Goal: Task Accomplishment & Management: Complete application form

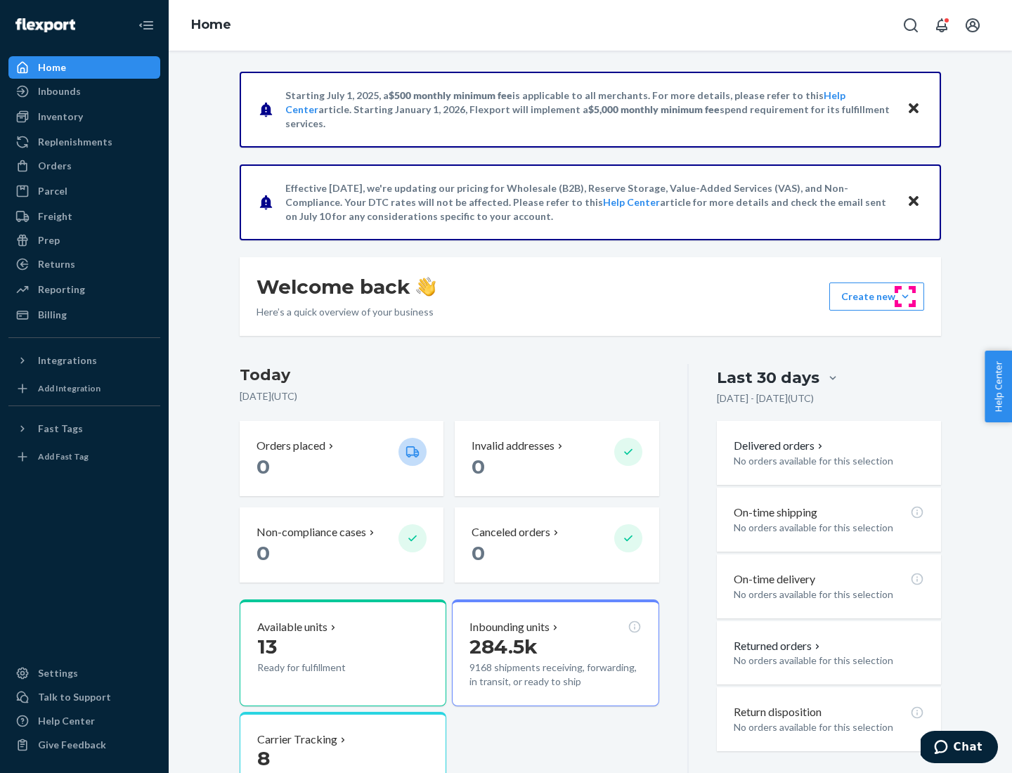
click at [905, 297] on button "Create new Create new inbound Create new order Create new product" at bounding box center [877, 297] width 95 height 28
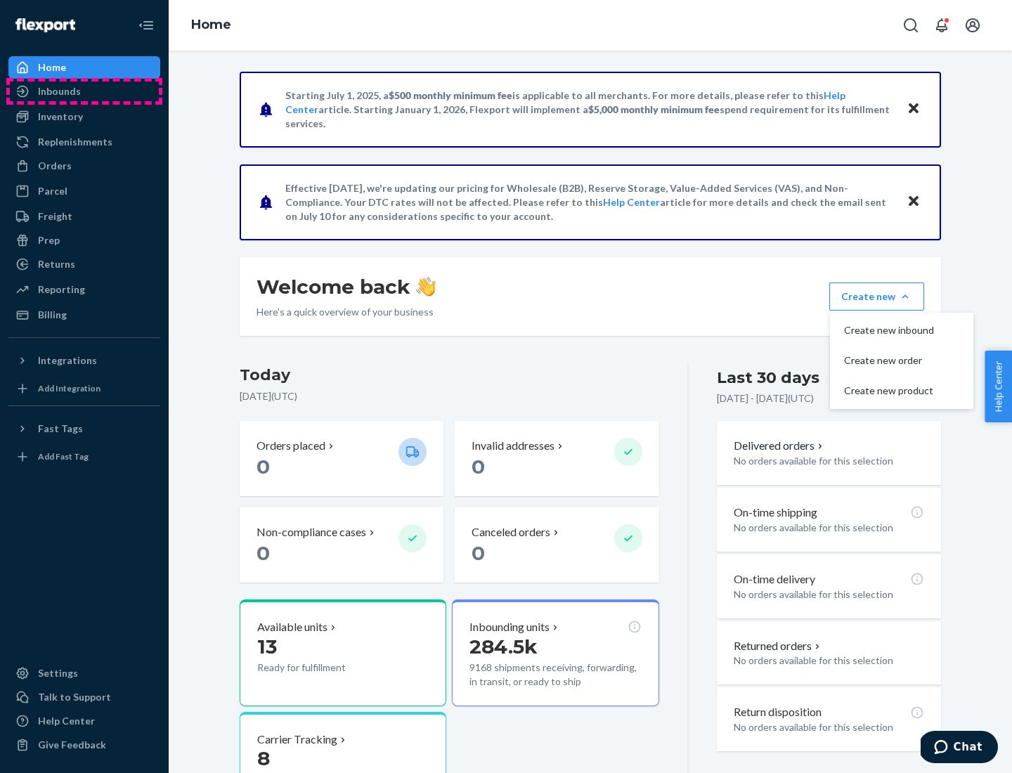
click at [84, 91] on div "Inbounds" at bounding box center [84, 92] width 149 height 20
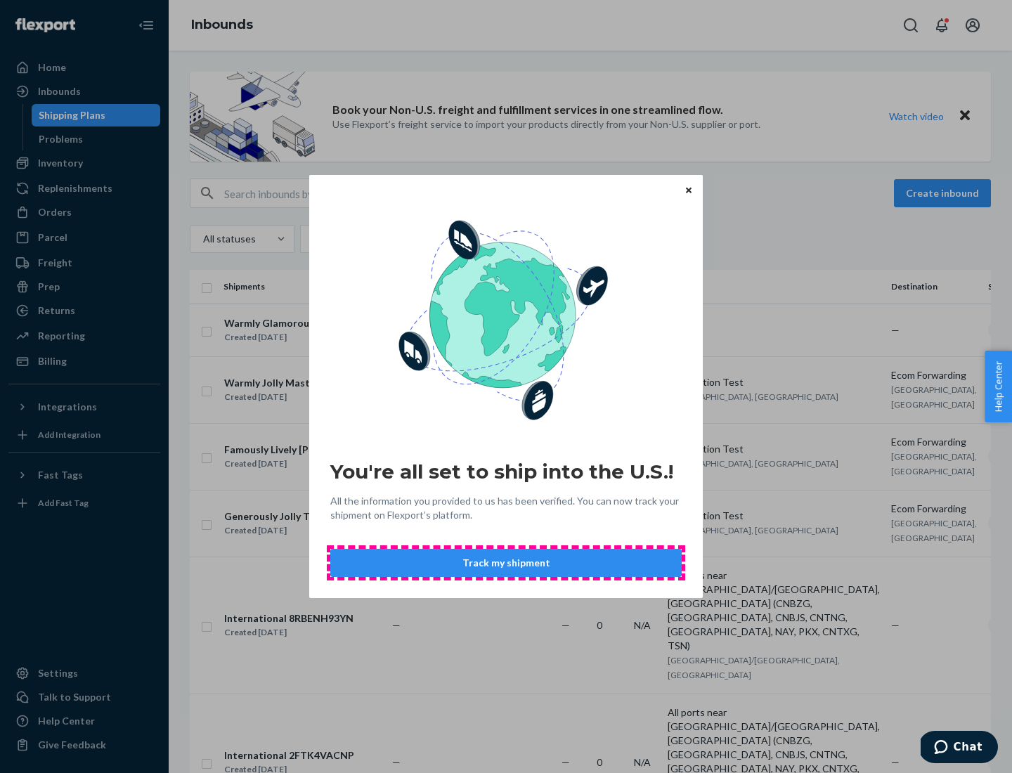
click at [506, 563] on button "Track my shipment" at bounding box center [505, 563] width 351 height 28
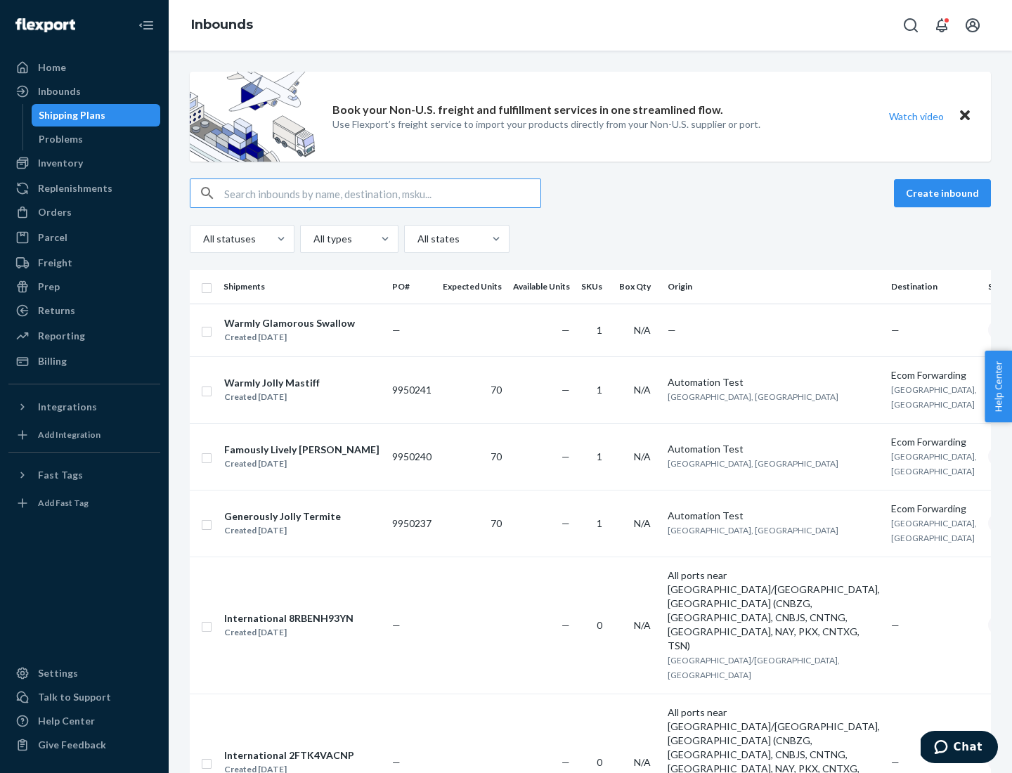
click at [945, 193] on button "Create inbound" at bounding box center [942, 193] width 97 height 28
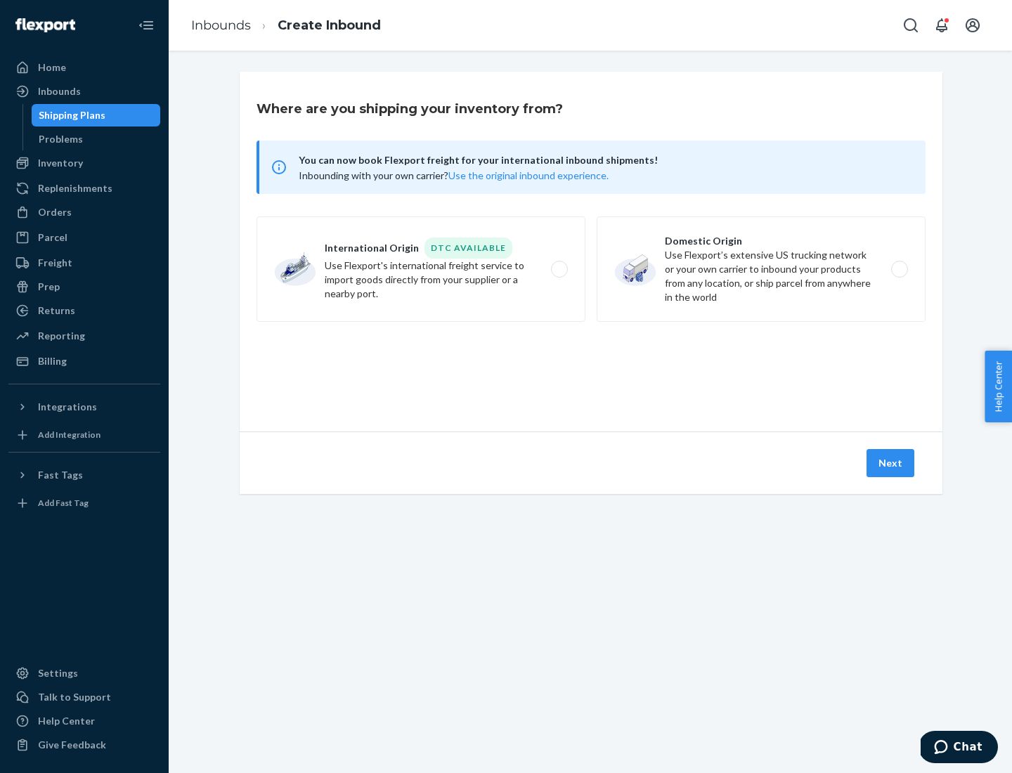
click at [421, 269] on label "International Origin DTC Available Use Flexport's international freight service…" at bounding box center [421, 269] width 329 height 105
click at [559, 269] on input "International Origin DTC Available Use Flexport's international freight service…" at bounding box center [563, 269] width 9 height 9
radio input "true"
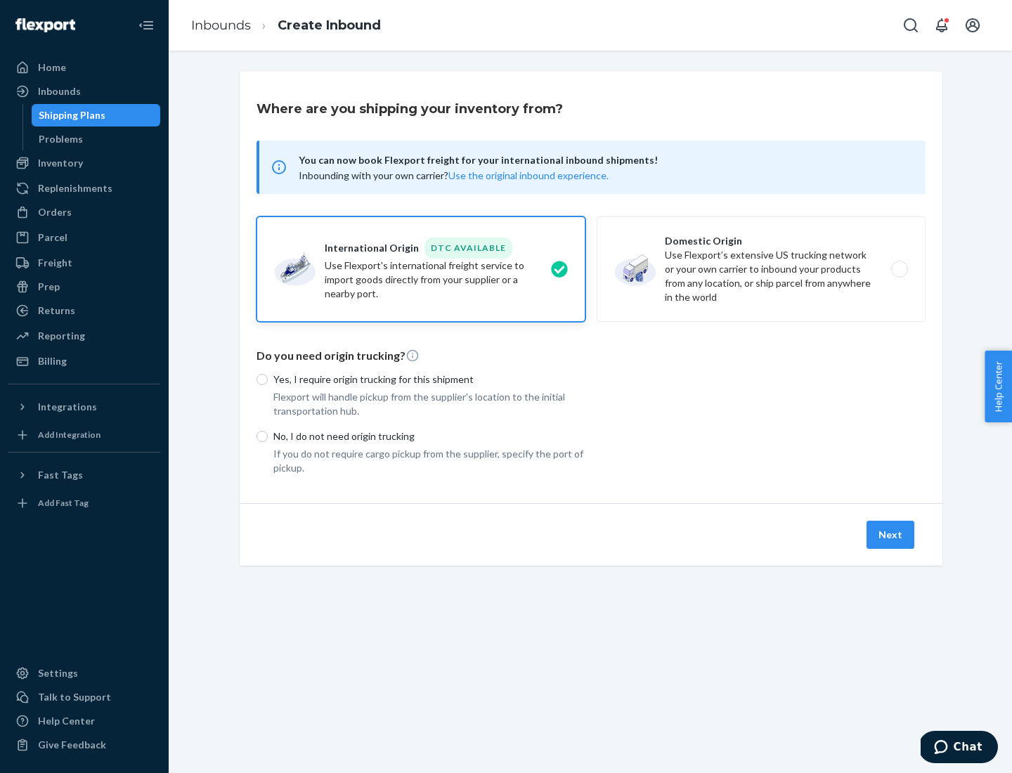
click at [430, 436] on p "No, I do not need origin trucking" at bounding box center [429, 437] width 312 height 14
click at [268, 436] on input "No, I do not need origin trucking" at bounding box center [262, 436] width 11 height 11
radio input "true"
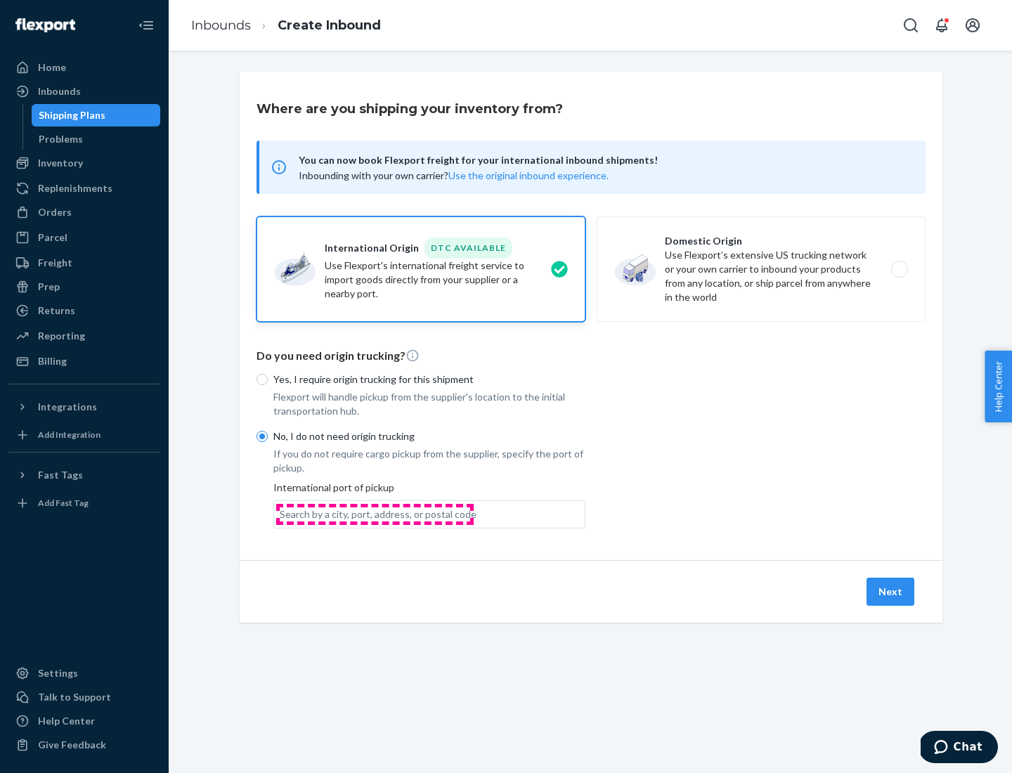
click at [375, 514] on div "Search by a city, port, address, or postal code" at bounding box center [378, 515] width 197 height 14
click at [281, 514] on input "Search by a city, port, address, or postal code" at bounding box center [280, 515] width 1 height 14
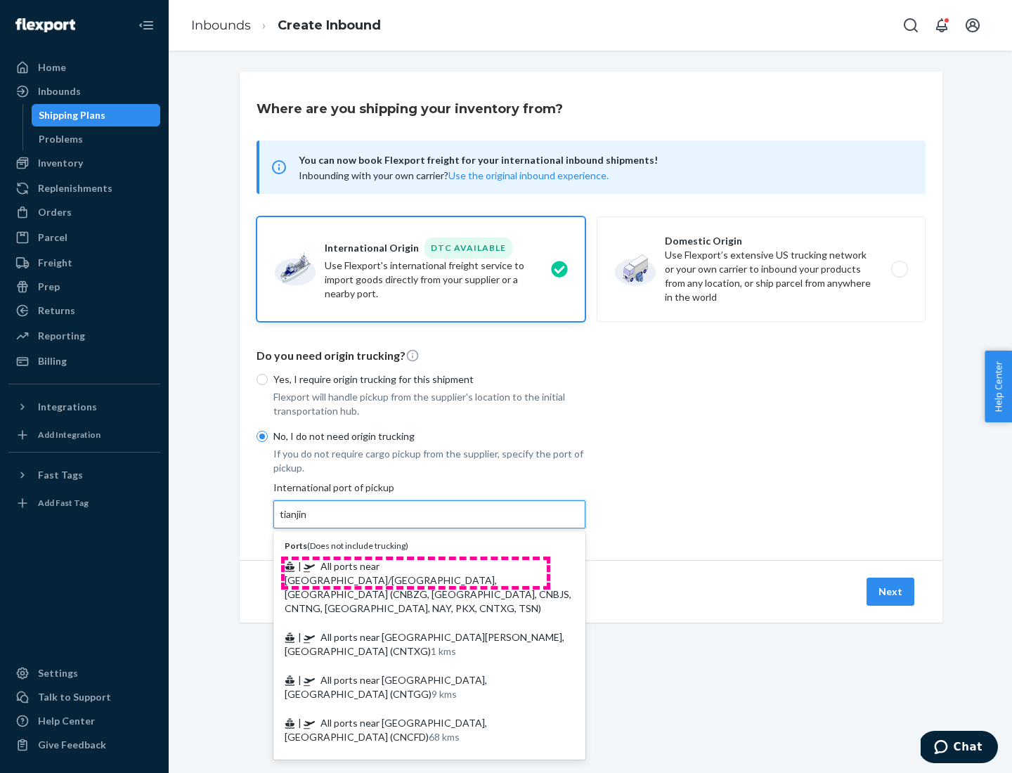
click at [415, 566] on span "| All ports near [GEOGRAPHIC_DATA]/[GEOGRAPHIC_DATA], [GEOGRAPHIC_DATA] (CNBZG,…" at bounding box center [428, 587] width 287 height 54
click at [309, 522] on input "tianjin" at bounding box center [294, 515] width 29 height 14
type input "All ports near [GEOGRAPHIC_DATA]/[GEOGRAPHIC_DATA], [GEOGRAPHIC_DATA] (CNBZG, […"
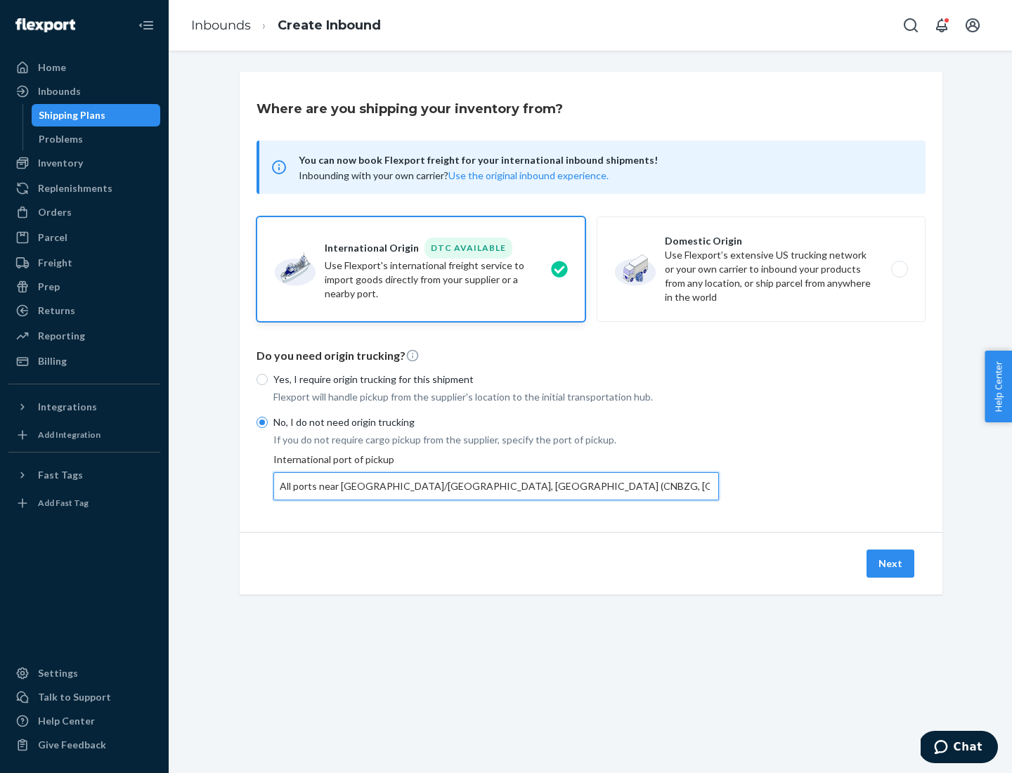
click at [891, 563] on button "Next" at bounding box center [891, 564] width 48 height 28
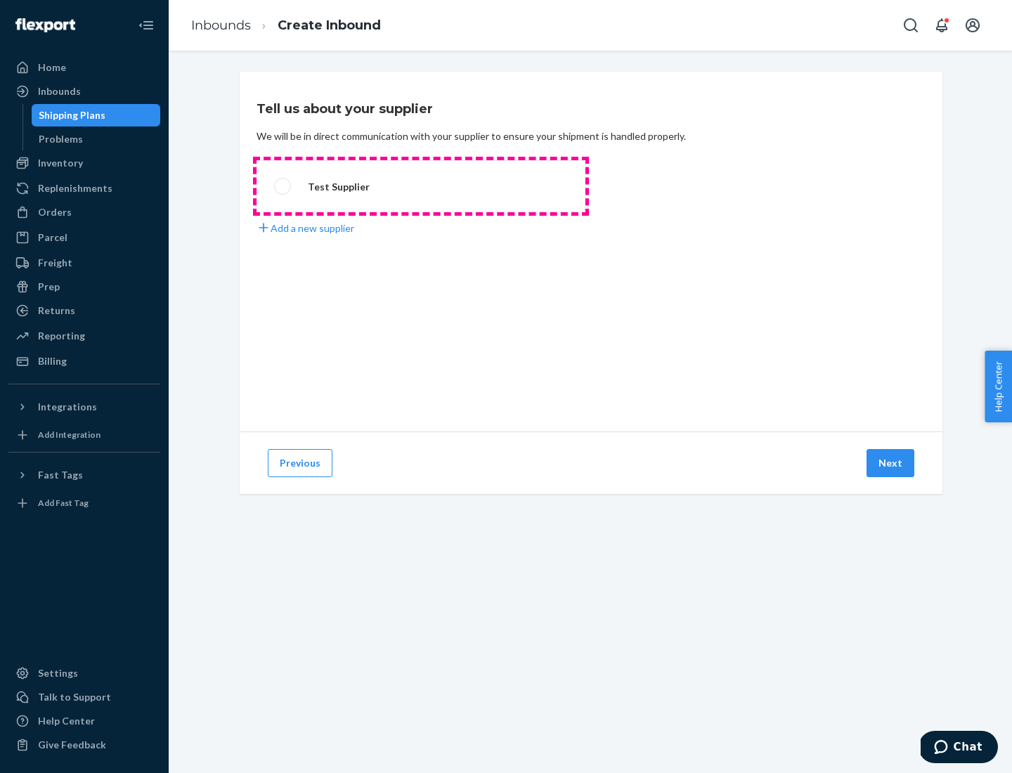
click at [421, 186] on label "Test Supplier" at bounding box center [421, 186] width 329 height 52
click at [283, 186] on input "Test Supplier" at bounding box center [278, 186] width 9 height 9
radio input "true"
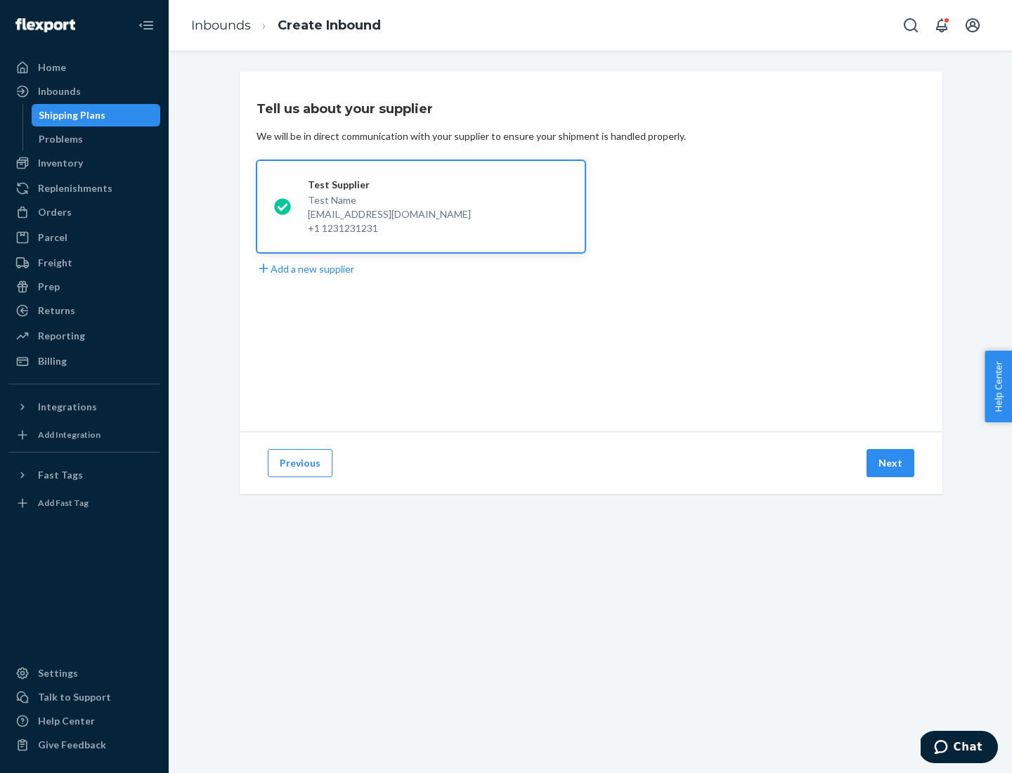
click at [891, 463] on button "Next" at bounding box center [891, 463] width 48 height 28
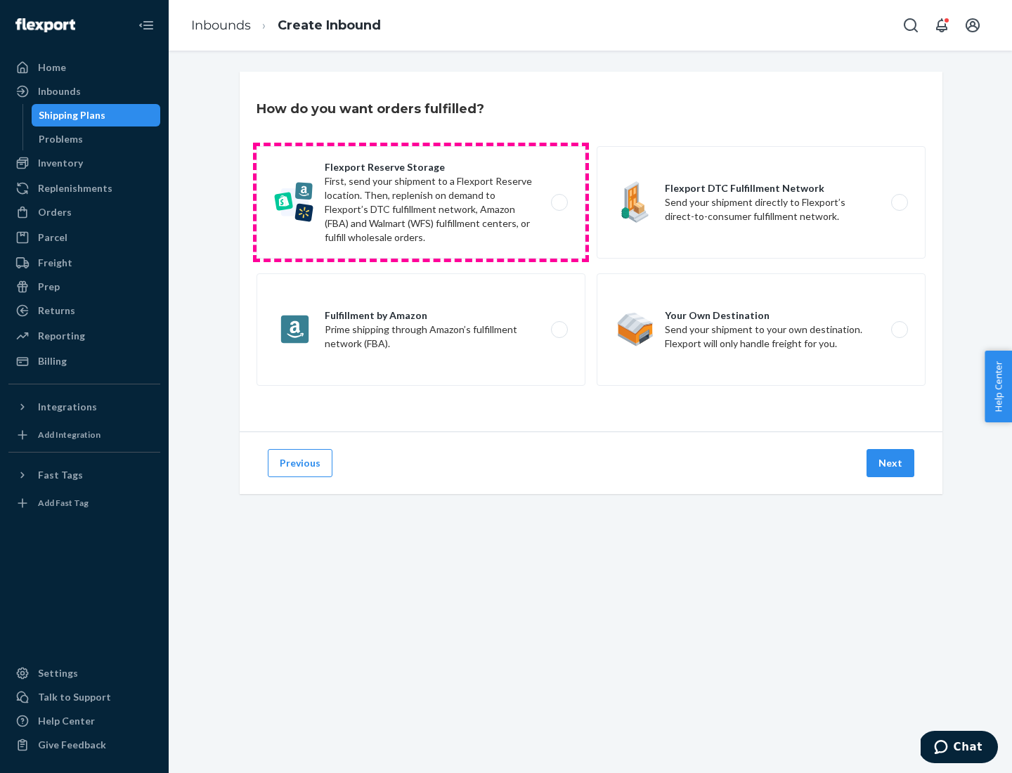
click at [421, 202] on label "Flexport Reserve Storage First, send your shipment to a Flexport Reserve locati…" at bounding box center [421, 202] width 329 height 112
click at [559, 202] on input "Flexport Reserve Storage First, send your shipment to a Flexport Reserve locati…" at bounding box center [563, 202] width 9 height 9
radio input "true"
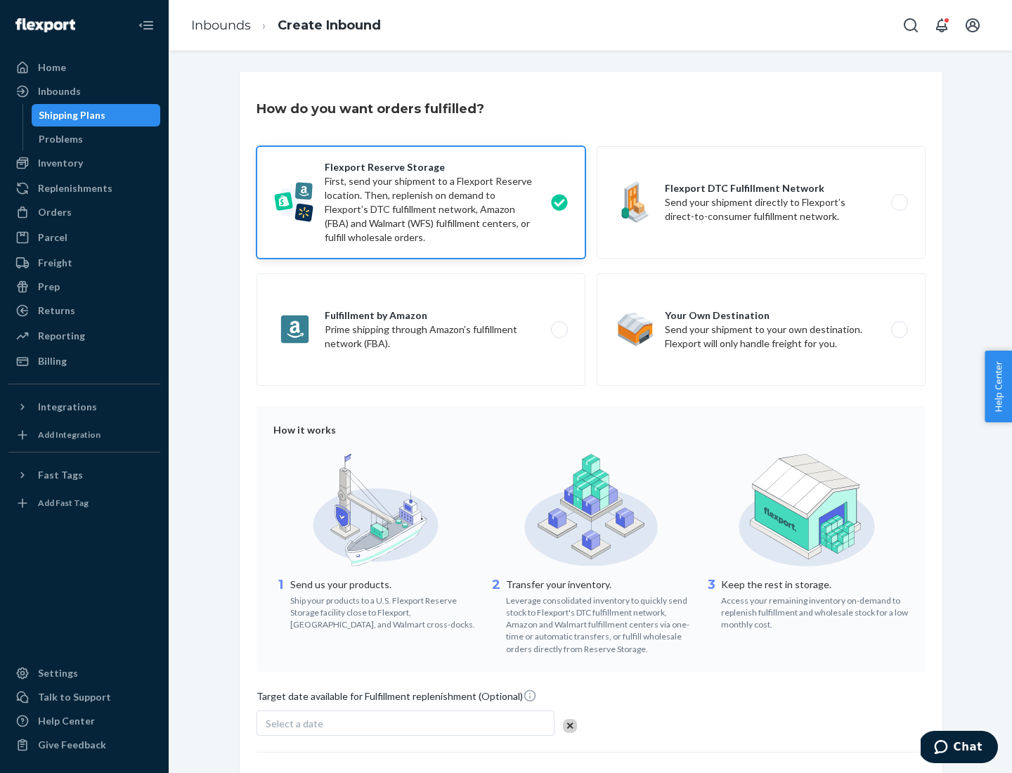
scroll to position [115, 0]
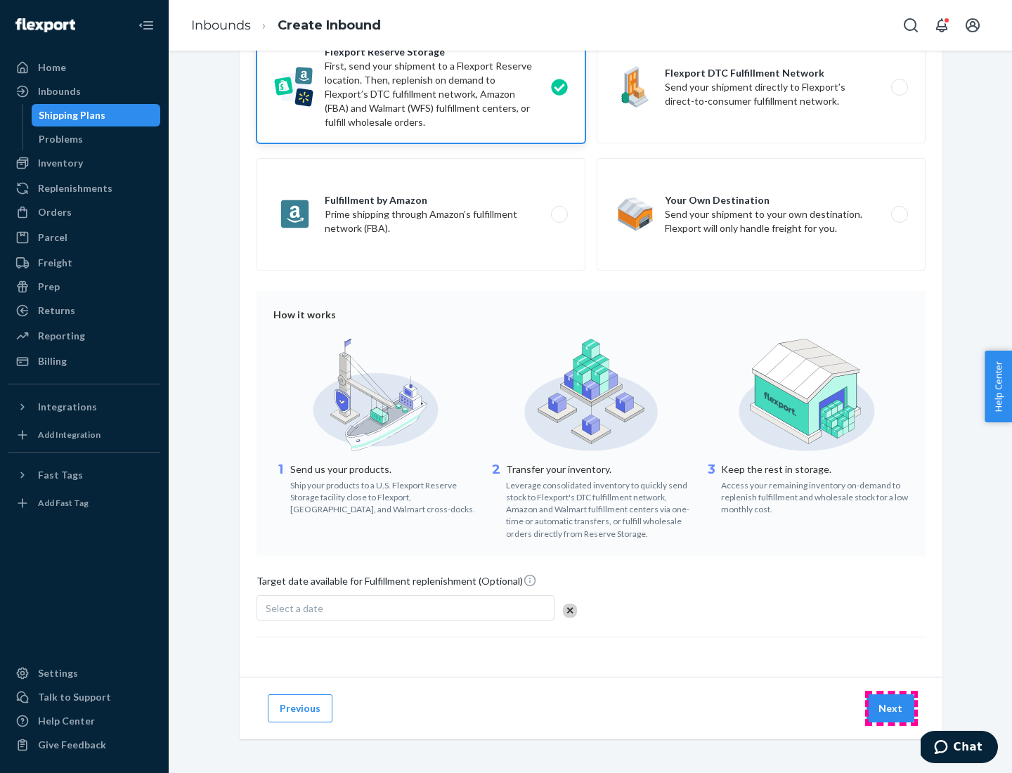
click at [891, 708] on button "Next" at bounding box center [891, 709] width 48 height 28
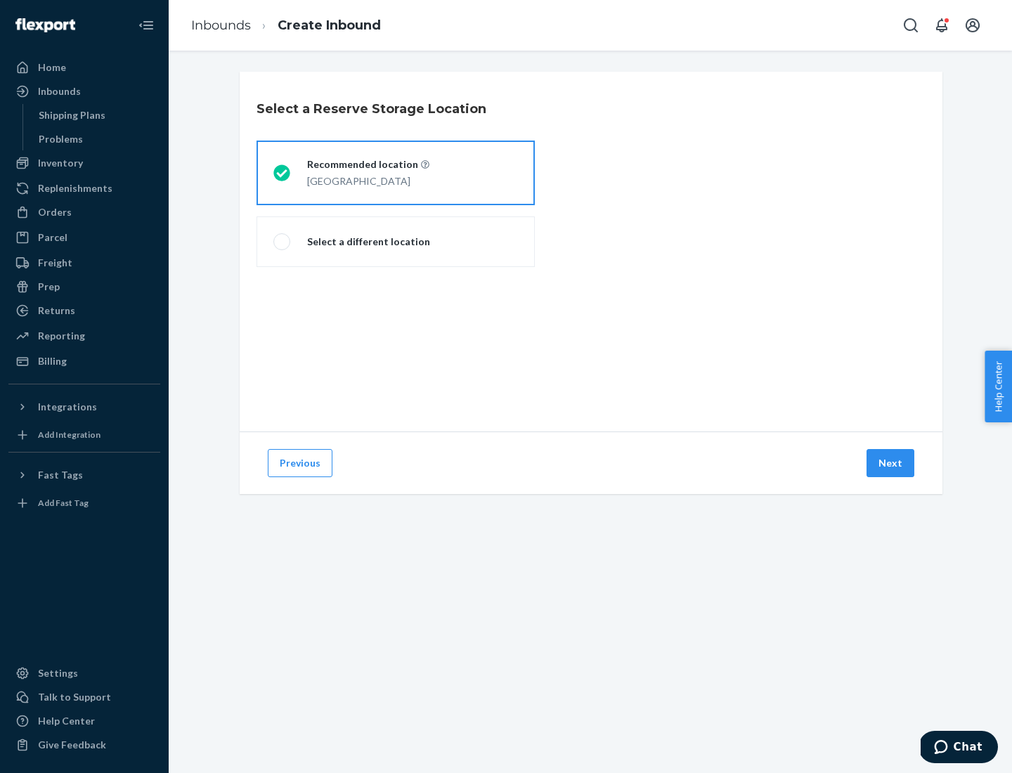
click at [396, 173] on div "[GEOGRAPHIC_DATA]" at bounding box center [368, 180] width 122 height 17
click at [283, 173] on input "Recommended location [GEOGRAPHIC_DATA]" at bounding box center [277, 173] width 9 height 9
click at [891, 463] on button "Next" at bounding box center [891, 463] width 48 height 28
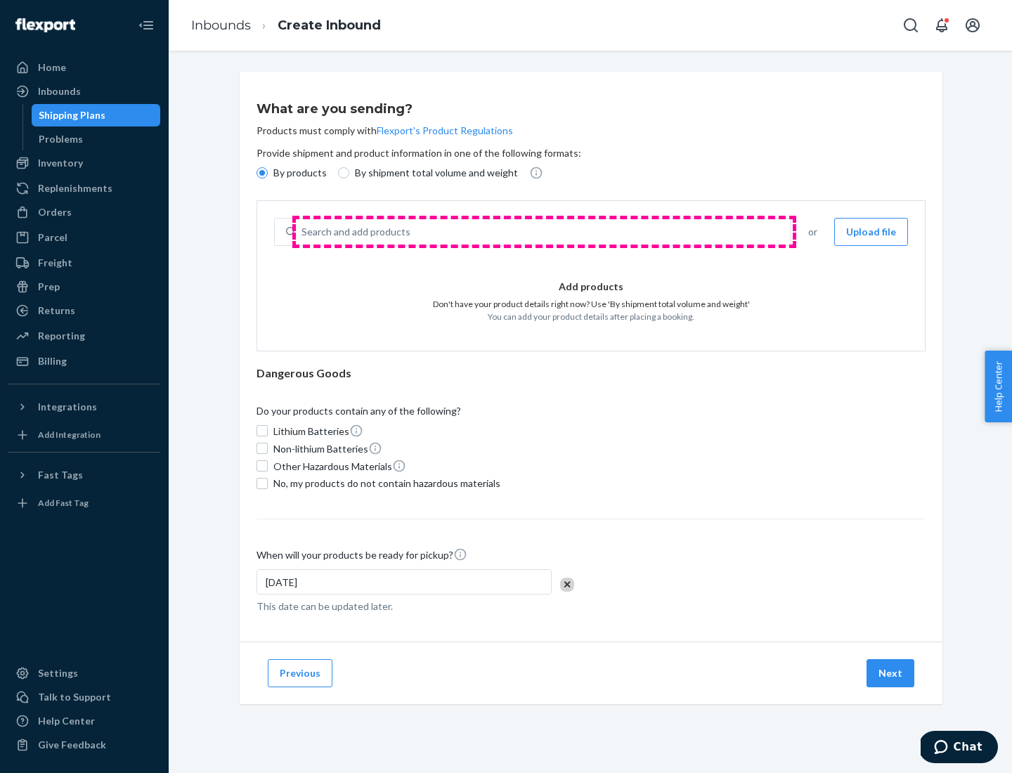
click at [544, 232] on div "Search and add products" at bounding box center [543, 231] width 495 height 25
click at [303, 232] on input "Search and add products" at bounding box center [302, 232] width 1 height 14
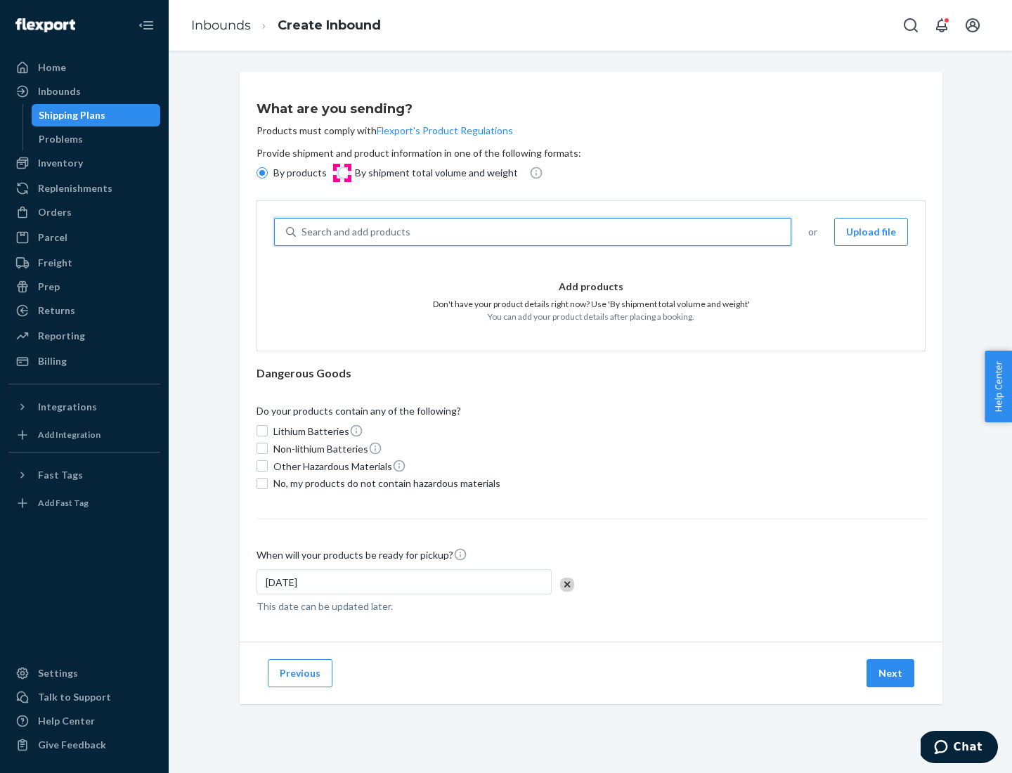
click at [342, 173] on input "By shipment total volume and weight" at bounding box center [343, 172] width 11 height 11
radio input "true"
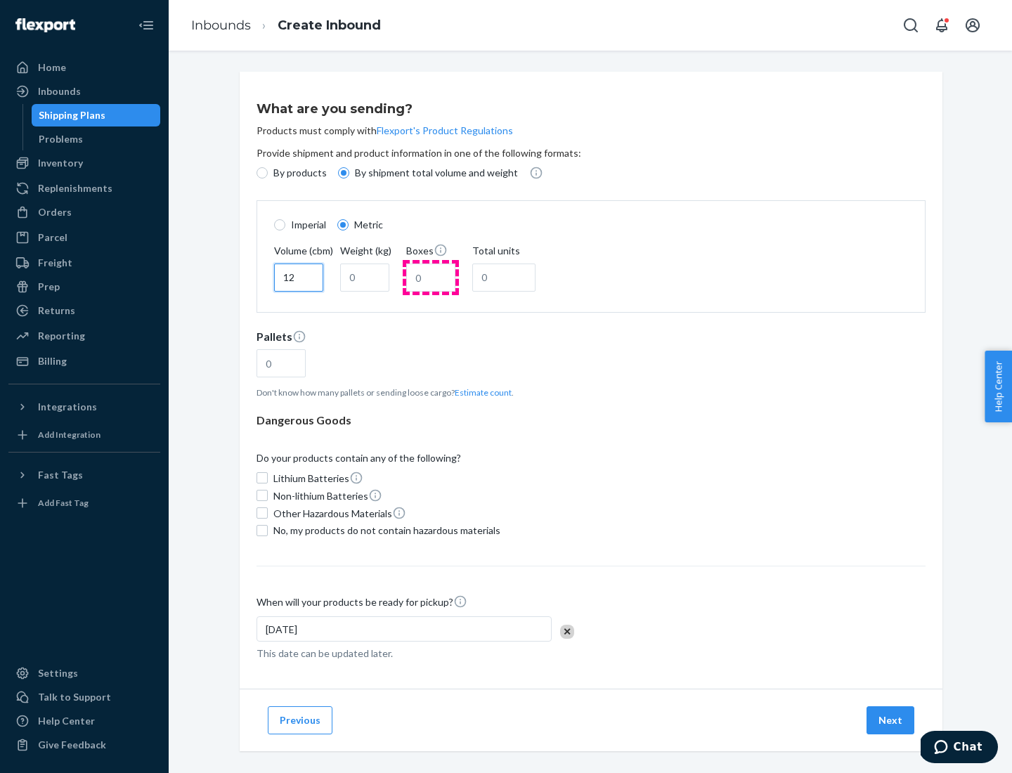
type input "12"
type input "22"
type input "222"
type input "121"
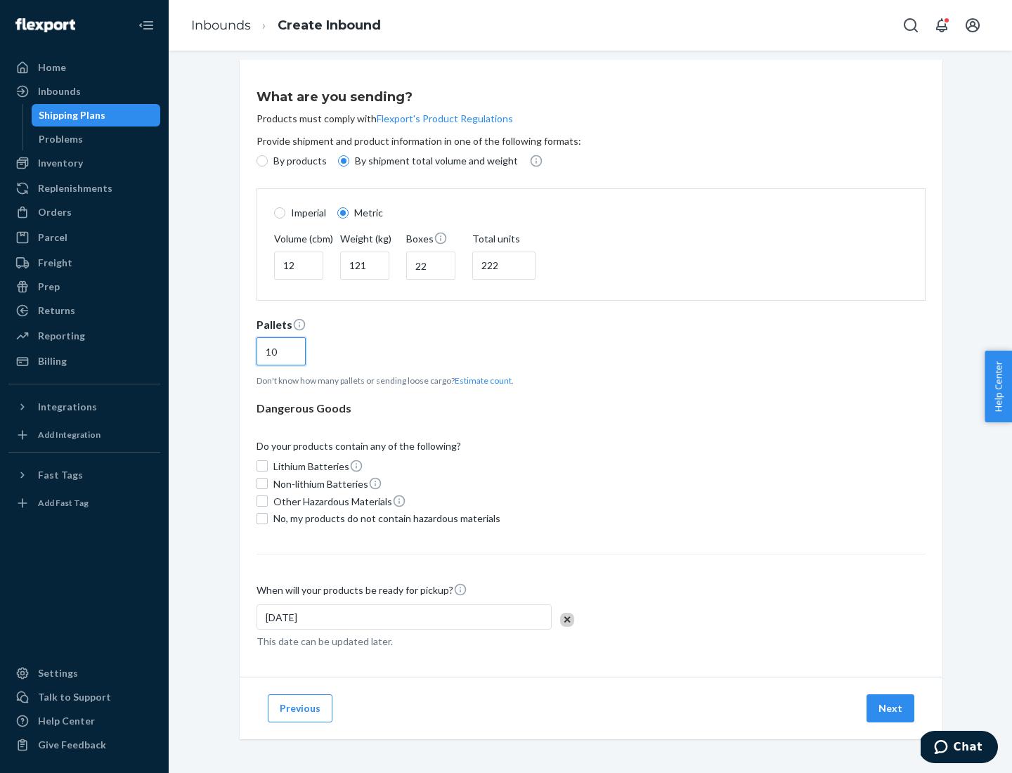
type input "10"
click at [385, 518] on span "No, my products do not contain hazardous materials" at bounding box center [386, 519] width 227 height 14
click at [268, 518] on input "No, my products do not contain hazardous materials" at bounding box center [262, 518] width 11 height 11
checkbox input "true"
click at [891, 708] on button "Next" at bounding box center [891, 709] width 48 height 28
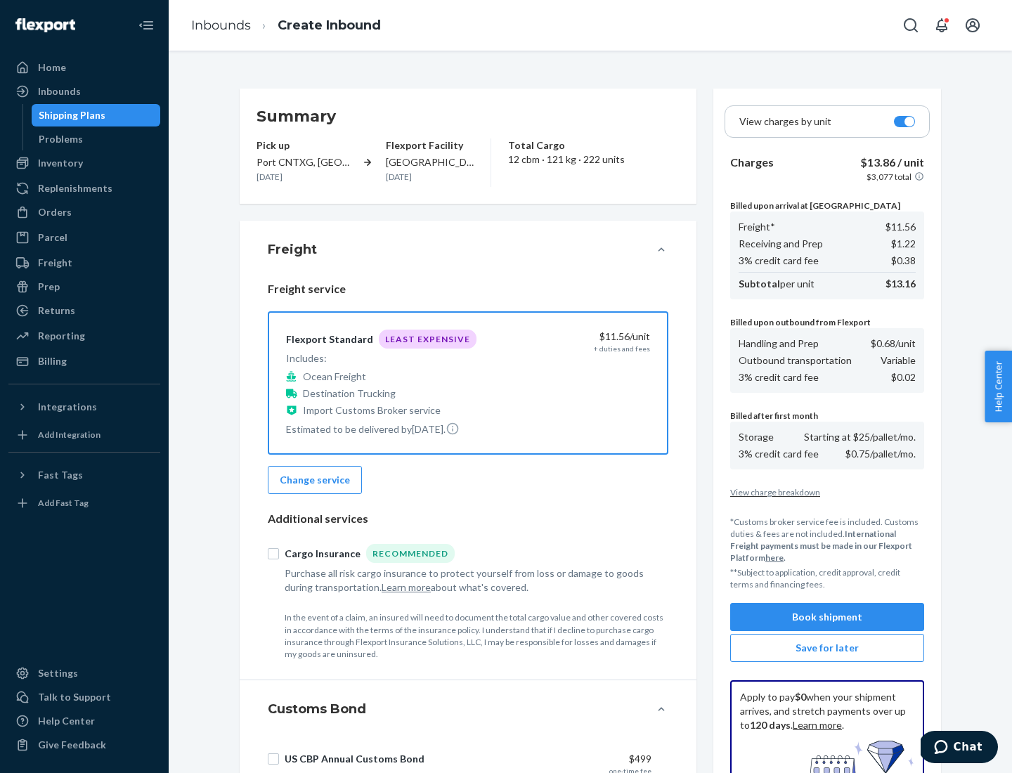
scroll to position [205, 0]
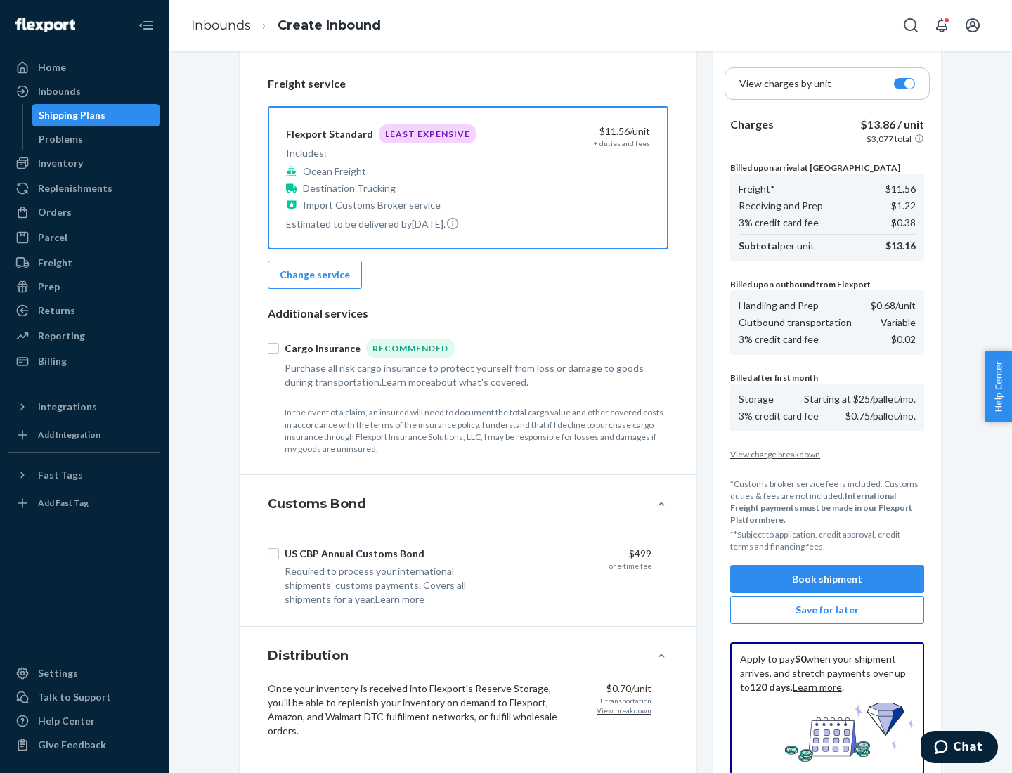
click at [827, 579] on button "Book shipment" at bounding box center [827, 579] width 194 height 28
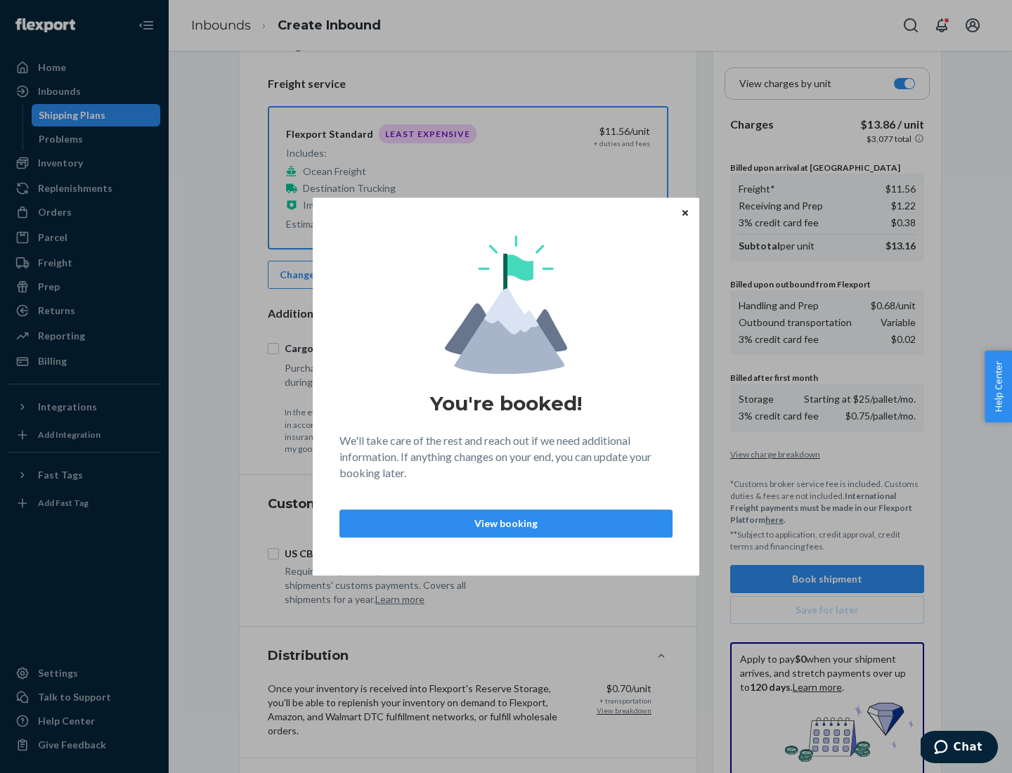
click at [506, 523] on p "View booking" at bounding box center [505, 524] width 309 height 14
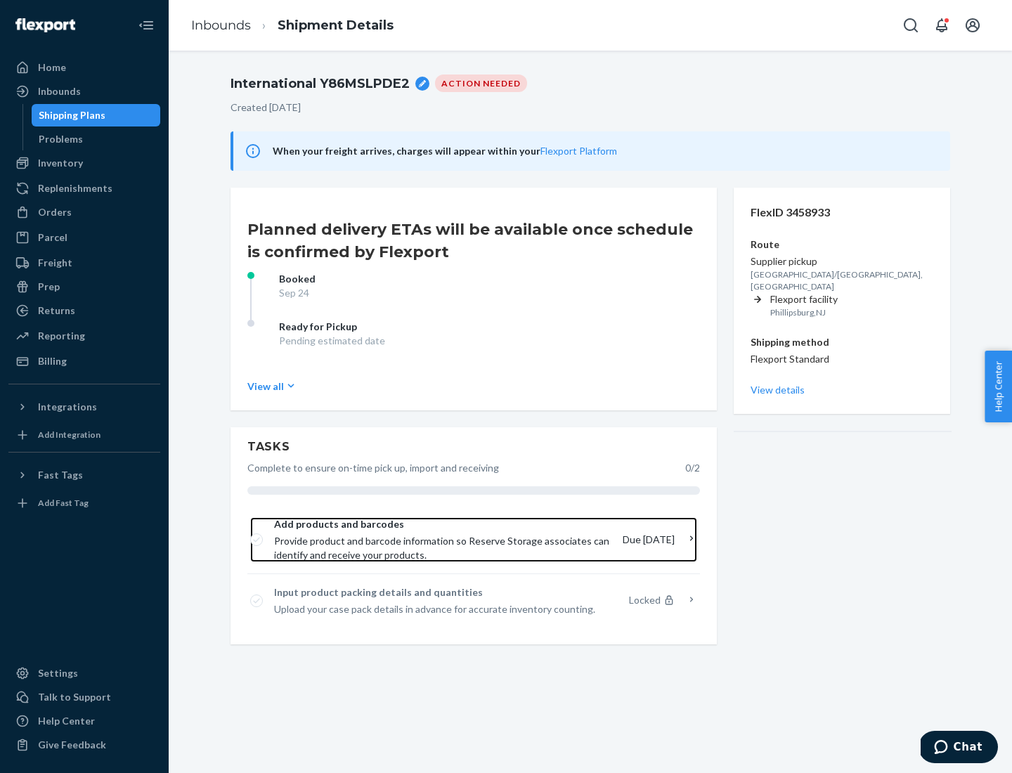
click at [446, 540] on span "Provide product and barcode information so Reserve Storage associates can ident…" at bounding box center [442, 548] width 337 height 28
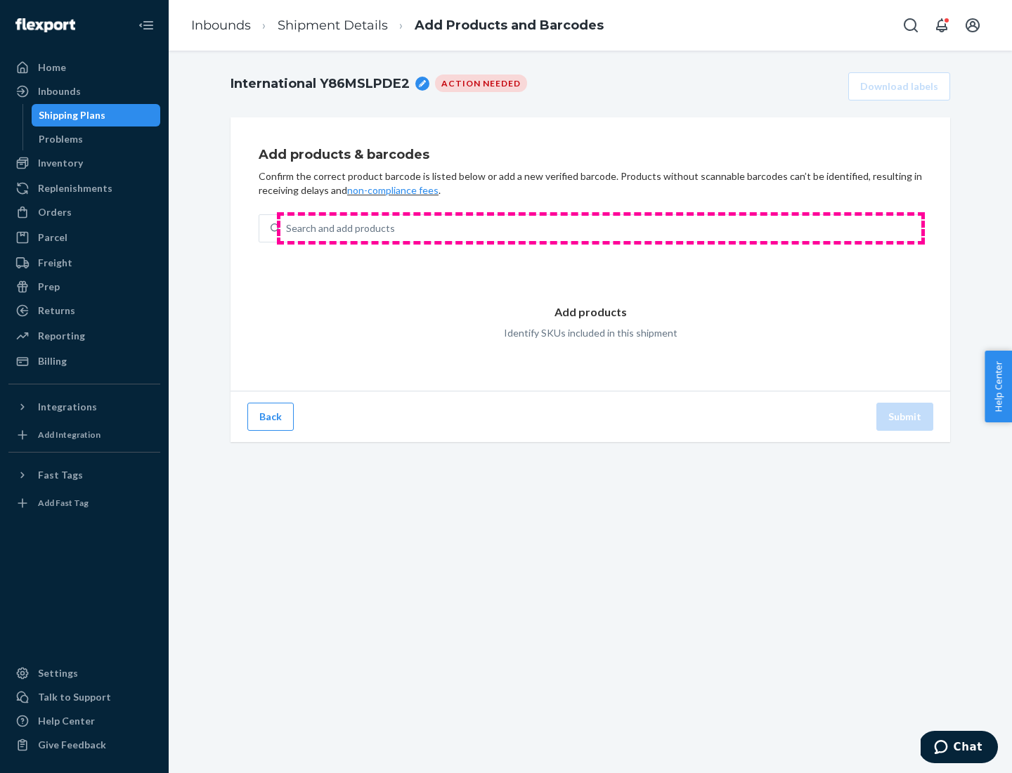
click at [601, 228] on div "Search and add products" at bounding box center [600, 228] width 641 height 25
click at [288, 228] on input "Search and add products" at bounding box center [286, 228] width 1 height 14
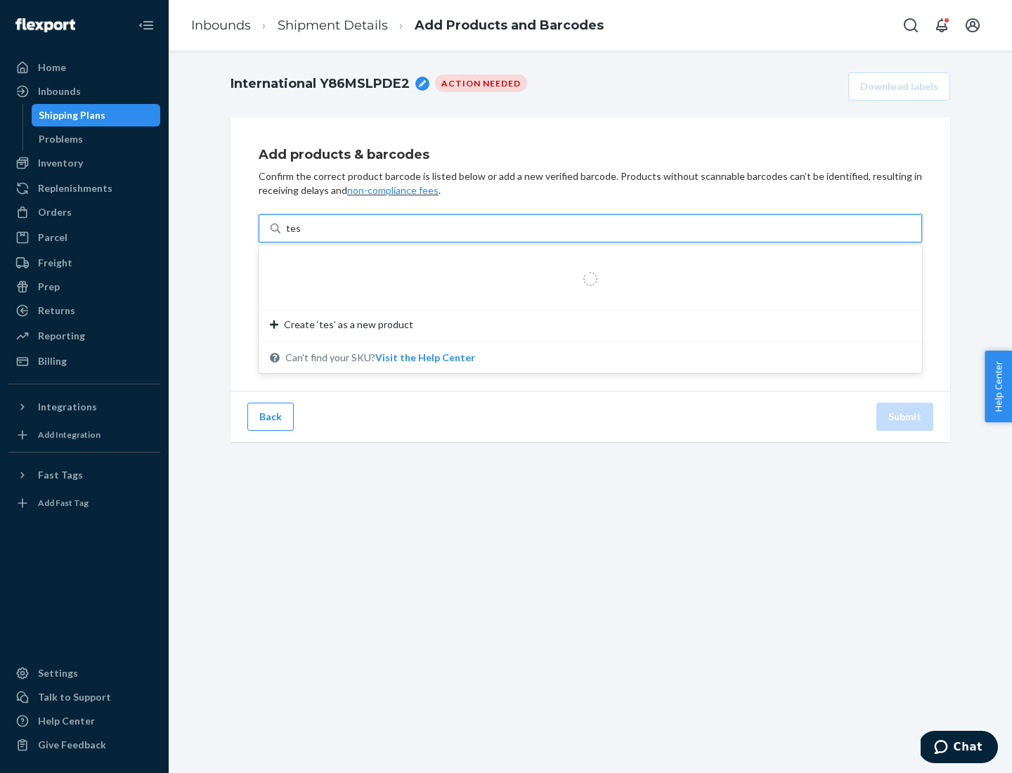
type input "test"
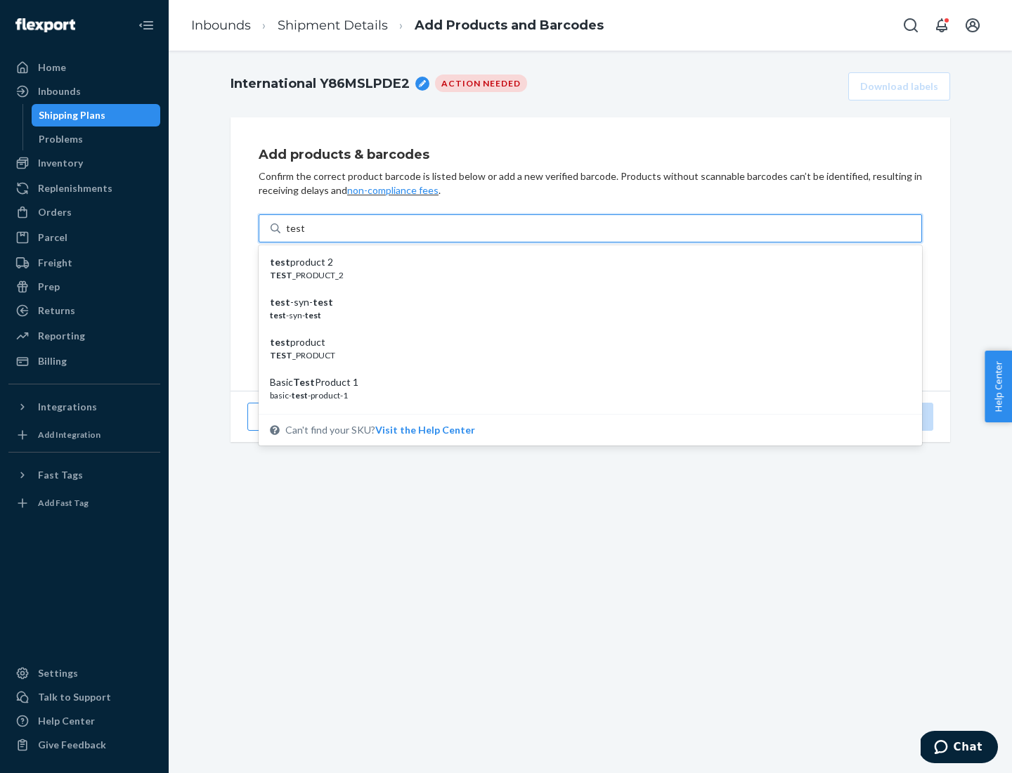
scroll to position [53, 0]
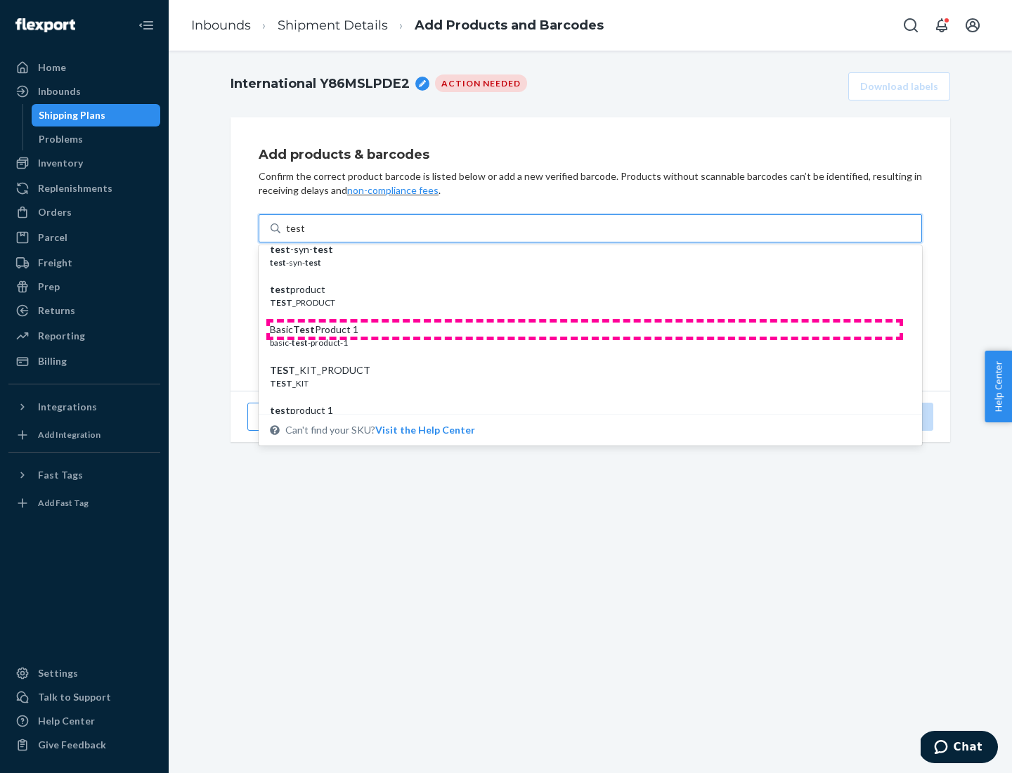
click at [585, 330] on div "Basic Test Product 1" at bounding box center [585, 330] width 630 height 14
click at [304, 236] on input "test" at bounding box center [295, 228] width 18 height 14
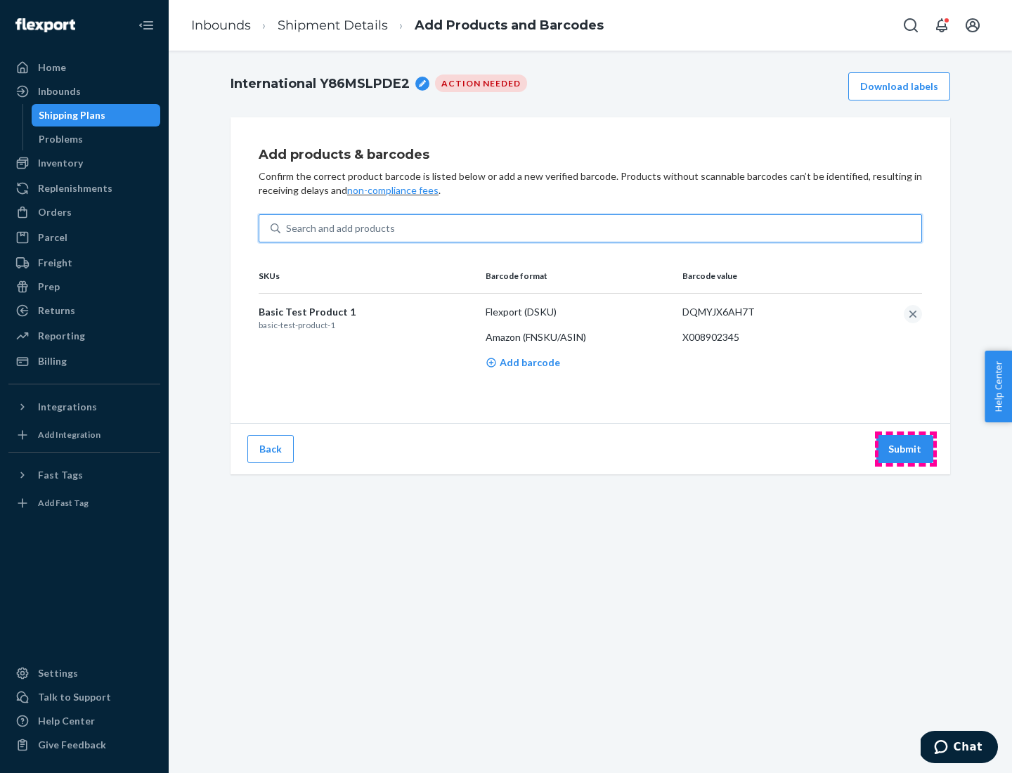
click at [905, 449] on button "Submit" at bounding box center [905, 449] width 57 height 28
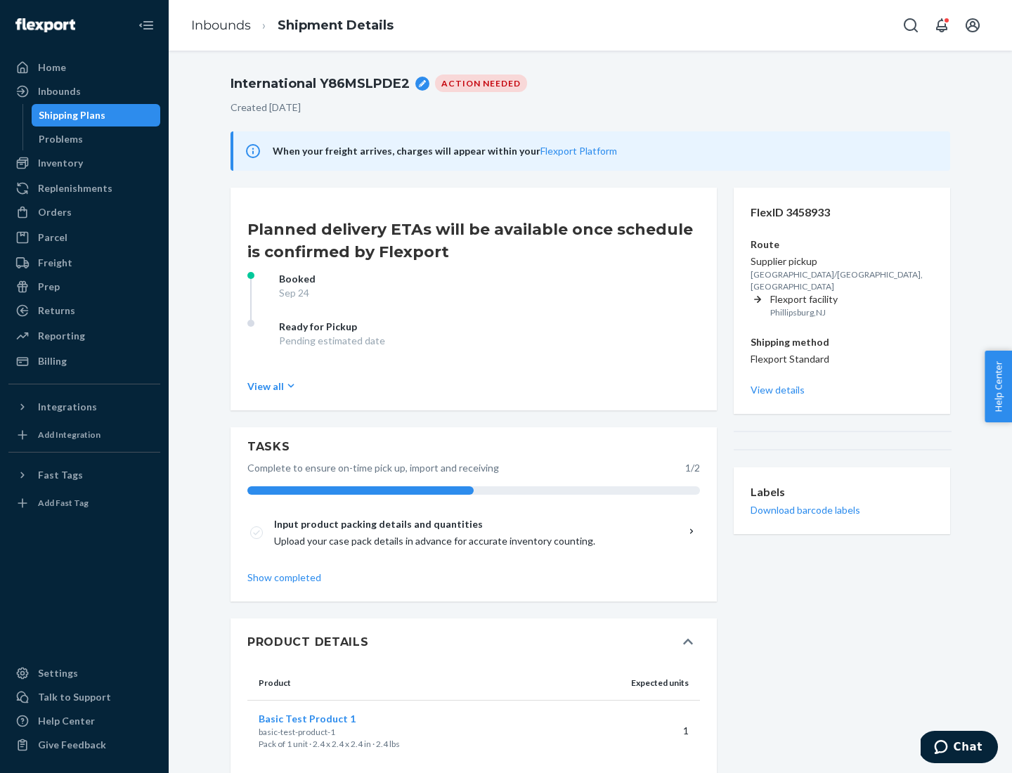
scroll to position [25, 0]
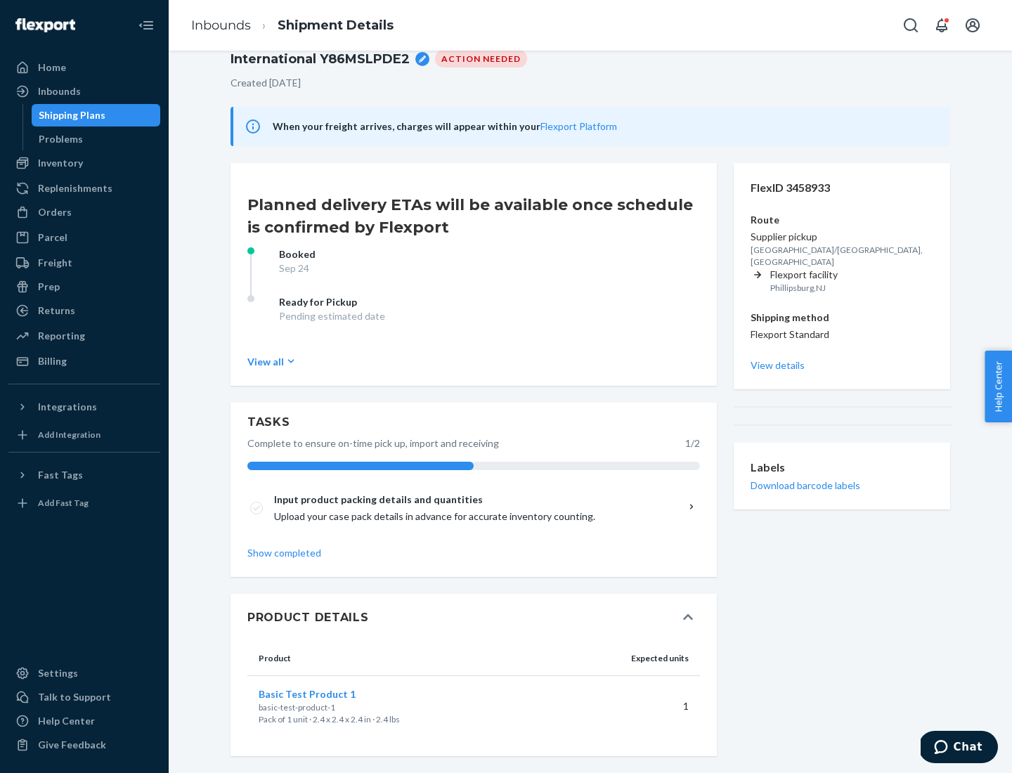
click at [330, 694] on span "Basic Test Product 1" at bounding box center [307, 694] width 97 height 12
